Goal: Task Accomplishment & Management: Manage account settings

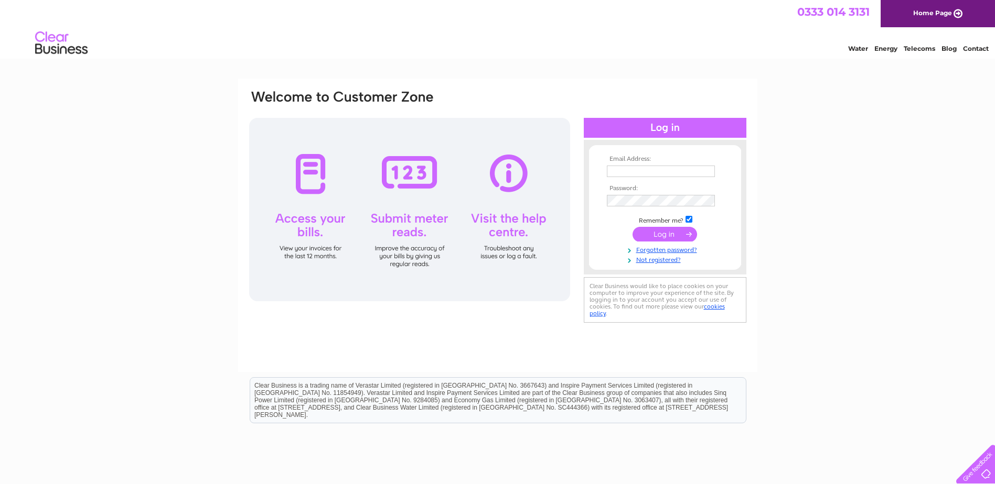
type input "[PERSON_NAME][EMAIL_ADDRESS][DOMAIN_NAME]"
click at [668, 235] on input "submit" at bounding box center [664, 234] width 64 height 15
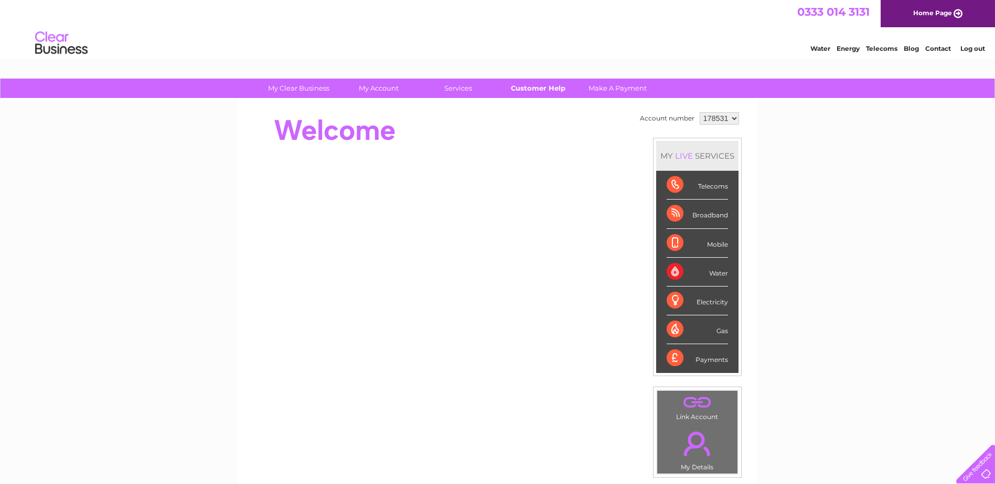
click at [535, 91] on link "Customer Help" at bounding box center [537, 88] width 87 height 19
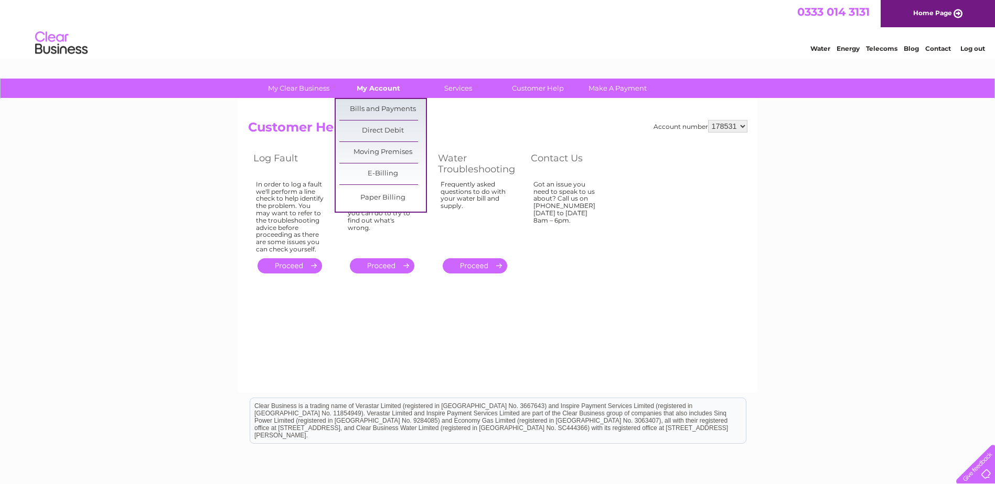
click at [371, 93] on link "My Account" at bounding box center [378, 88] width 87 height 19
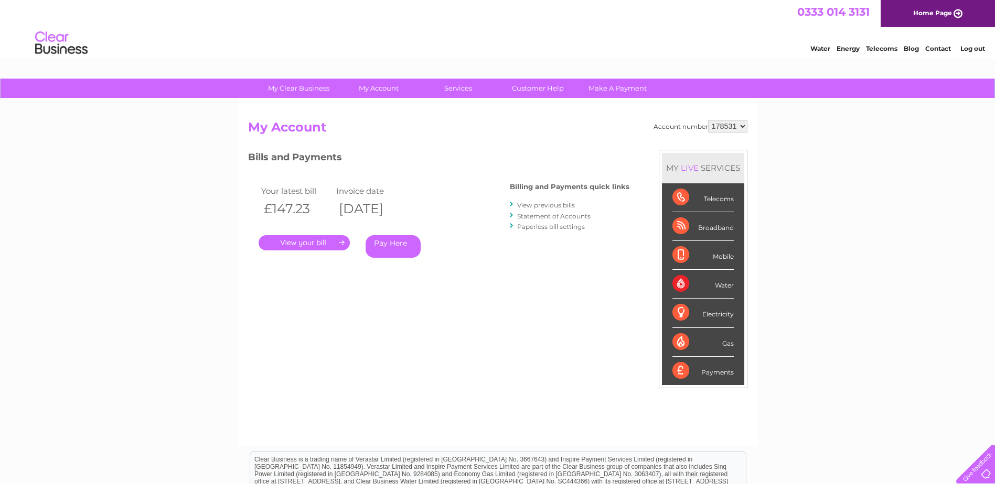
click at [738, 127] on select "178531" at bounding box center [727, 126] width 39 height 13
click at [708, 120] on select "178531" at bounding box center [727, 126] width 39 height 13
click at [309, 240] on link "." at bounding box center [303, 242] width 91 height 15
